Goal: Information Seeking & Learning: Check status

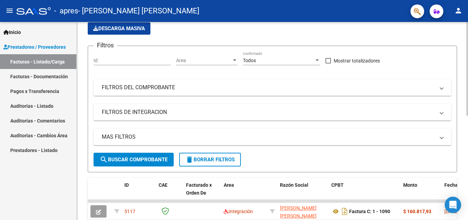
scroll to position [137, 0]
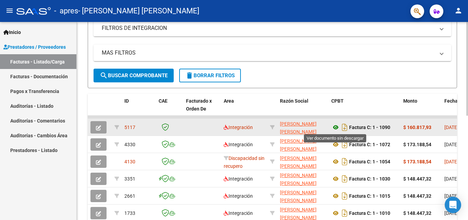
click at [334, 128] on icon at bounding box center [335, 127] width 9 height 8
click at [97, 128] on icon "button" at bounding box center [98, 127] width 5 height 5
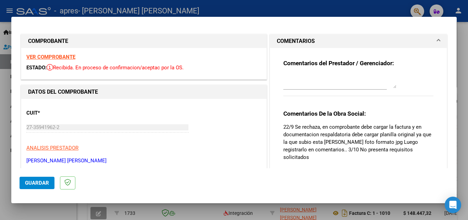
click at [59, 58] on strong "VER COMPROBANTE" at bounding box center [50, 57] width 49 height 6
click at [78, 58] on div "VER COMPROBANTE ESTADO: Recibida. En proceso de confirmacion/aceptac por la OS." at bounding box center [143, 63] width 245 height 31
click at [84, 54] on div "VER COMPROBANTE ESTADO: Recibida. En proceso de confirmacion/aceptac por la OS." at bounding box center [143, 63] width 245 height 31
click at [70, 55] on strong "VER COMPROBANTE" at bounding box center [50, 57] width 49 height 6
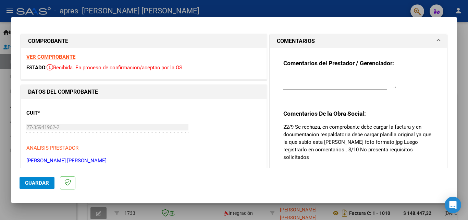
click at [62, 56] on strong "VER COMPROBANTE" at bounding box center [50, 57] width 49 height 6
click at [97, 56] on div "VER COMPROBANTE ESTADO: Recibida. En proceso de confirmacion/aceptac por la OS." at bounding box center [143, 63] width 245 height 31
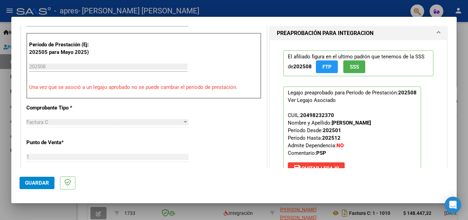
scroll to position [343, 0]
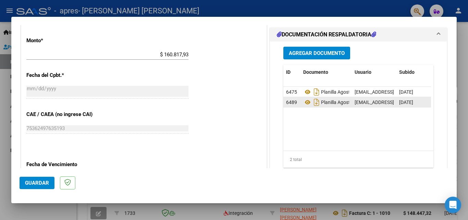
drag, startPoint x: 412, startPoint y: 103, endPoint x: 419, endPoint y: 103, distance: 6.9
click at [413, 103] on span "[DATE]" at bounding box center [406, 101] width 14 height 5
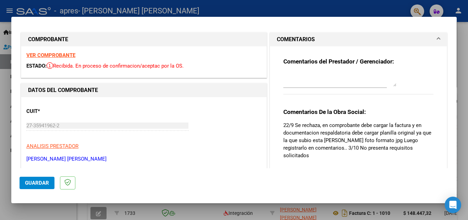
scroll to position [0, 0]
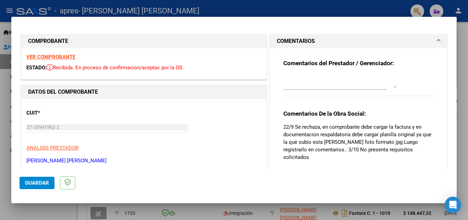
click at [370, 63] on strong "Comentarios del Prestador / Gerenciador:" at bounding box center [338, 63] width 111 height 7
click at [70, 41] on h1 "COMPROBANTE" at bounding box center [144, 41] width 232 height 8
click at [72, 41] on h1 "COMPROBANTE" at bounding box center [144, 41] width 232 height 8
click at [85, 41] on h1 "COMPROBANTE" at bounding box center [144, 41] width 232 height 8
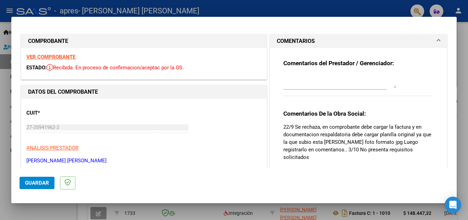
drag, startPoint x: 111, startPoint y: 43, endPoint x: 129, endPoint y: 43, distance: 18.8
click at [111, 43] on h1 "COMPROBANTE" at bounding box center [144, 41] width 232 height 8
click at [129, 43] on h1 "COMPROBANTE" at bounding box center [144, 41] width 232 height 8
click at [134, 42] on h1 "COMPROBANTE" at bounding box center [144, 41] width 232 height 8
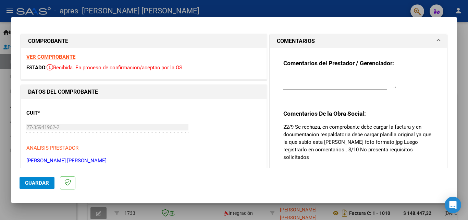
drag, startPoint x: 134, startPoint y: 42, endPoint x: 144, endPoint y: 42, distance: 9.9
click at [144, 42] on h1 "COMPROBANTE" at bounding box center [144, 41] width 232 height 8
click at [67, 55] on strong "VER COMPROBANTE" at bounding box center [50, 57] width 49 height 6
click at [465, 52] on div at bounding box center [234, 110] width 468 height 220
type input "$ 0,00"
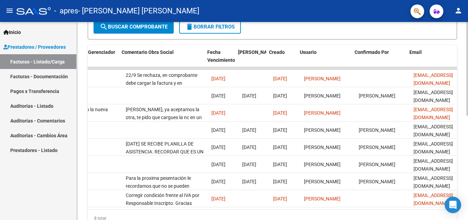
scroll to position [0, 1075]
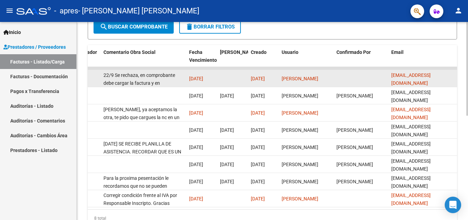
click at [333, 81] on datatable-body-cell "[PERSON_NAME]" at bounding box center [306, 78] width 55 height 17
drag, startPoint x: 333, startPoint y: 81, endPoint x: 322, endPoint y: 83, distance: 11.2
click at [322, 83] on datatable-body-cell "[PERSON_NAME]" at bounding box center [306, 78] width 55 height 17
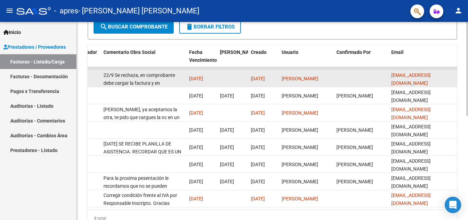
click at [355, 84] on datatable-body-cell at bounding box center [361, 78] width 55 height 17
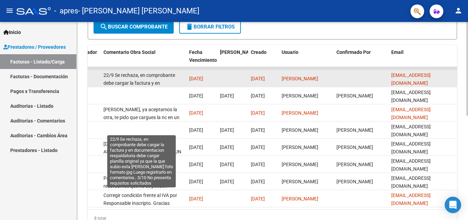
click at [129, 82] on span "22/9 Se rechaza, en comprobante debe cargar la factura y en documentacion respa…" at bounding box center [141, 102] width 76 height 60
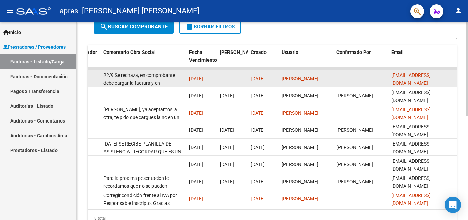
drag, startPoint x: 129, startPoint y: 82, endPoint x: 122, endPoint y: 80, distance: 7.7
click at [122, 80] on span "22/9 Se rechaza, en comprobante debe cargar la factura y en documentacion respa…" at bounding box center [141, 102] width 76 height 60
click at [147, 82] on span "22/9 Se rechaza, en comprobante debe cargar la factura y en documentacion respa…" at bounding box center [141, 102] width 76 height 60
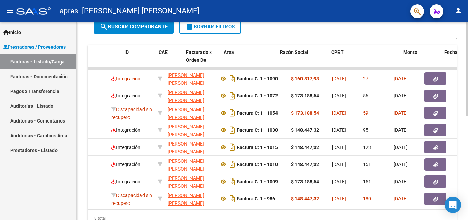
scroll to position [0, 0]
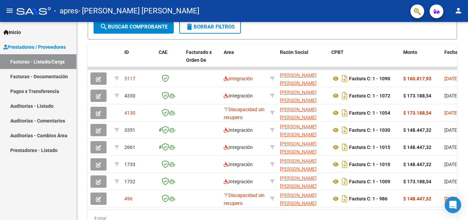
click at [51, 77] on link "Facturas - Documentación" at bounding box center [38, 76] width 76 height 15
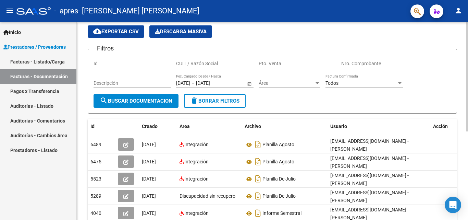
scroll to position [34, 0]
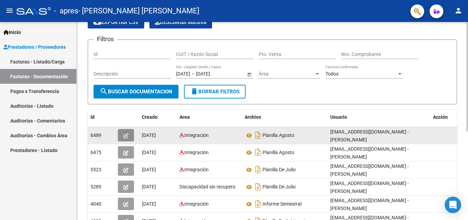
click at [123, 133] on span "button" at bounding box center [125, 135] width 5 height 6
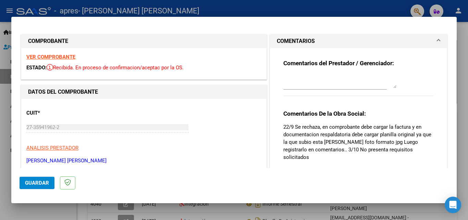
click at [82, 56] on div "VER COMPROBANTE ESTADO: Recibida. En proceso de confirmacion/aceptac por la OS." at bounding box center [143, 63] width 245 height 31
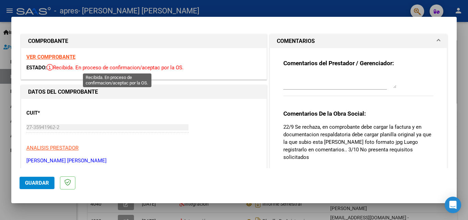
click at [107, 70] on span "Recibida. En proceso de confirmacion/aceptac por la OS." at bounding box center [115, 67] width 137 height 6
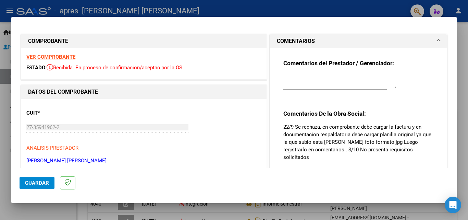
click at [50, 66] on icon at bounding box center [50, 67] width 7 height 7
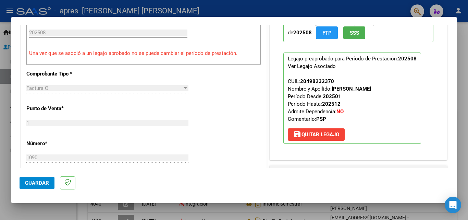
scroll to position [0, 0]
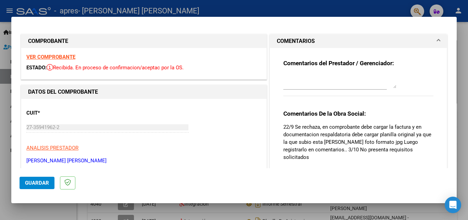
click at [102, 95] on h1 "DATOS DEL COMPROBANTE" at bounding box center [144, 92] width 232 height 8
click at [101, 89] on h1 "DATOS DEL COMPROBANTE" at bounding box center [144, 92] width 232 height 8
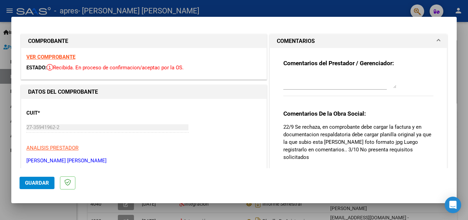
click at [97, 88] on strong "DATOS DEL COMPROBANTE" at bounding box center [63, 91] width 70 height 7
drag, startPoint x: 97, startPoint y: 88, endPoint x: 123, endPoint y: 89, distance: 25.7
click at [103, 88] on h1 "DATOS DEL COMPROBANTE" at bounding box center [144, 92] width 232 height 8
click at [123, 89] on h1 "DATOS DEL COMPROBANTE" at bounding box center [144, 92] width 232 height 8
drag, startPoint x: 132, startPoint y: 89, endPoint x: 148, endPoint y: 88, distance: 15.8
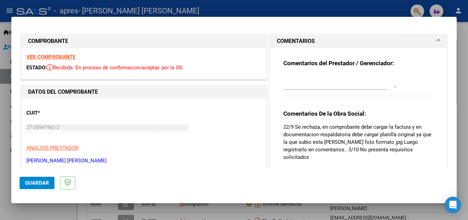
click at [148, 88] on h1 "DATOS DEL COMPROBANTE" at bounding box center [144, 92] width 232 height 8
click at [203, 88] on h1 "DATOS DEL COMPROBANTE" at bounding box center [144, 92] width 232 height 8
click at [212, 88] on h1 "DATOS DEL COMPROBANTE" at bounding box center [144, 92] width 232 height 8
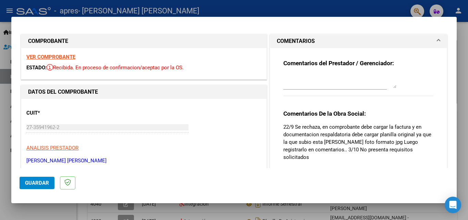
click at [178, 106] on div "CUIT * 27-35941962-2 Ingresar CUIT ANALISIS PRESTADOR [PERSON_NAME] [PERSON_NAM…" at bounding box center [143, 134] width 235 height 60
click at [462, 36] on div at bounding box center [234, 110] width 468 height 220
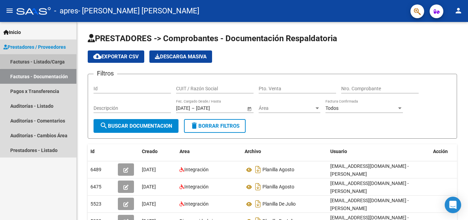
click at [57, 59] on link "Facturas - Listado/Carga" at bounding box center [38, 61] width 76 height 15
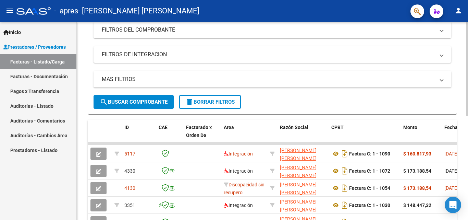
scroll to position [137, 0]
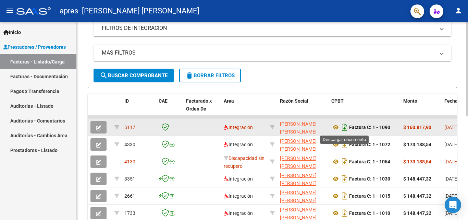
click at [344, 125] on icon "Descargar documento" at bounding box center [344, 127] width 9 height 11
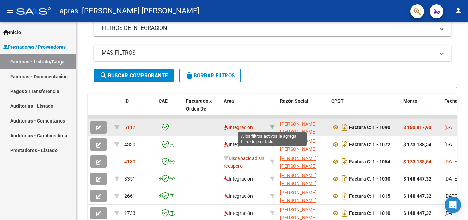
scroll to position [171, 0]
